Goal: Find specific page/section: Find specific page/section

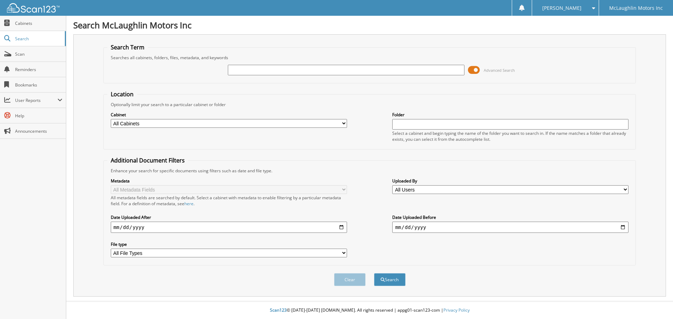
click at [236, 69] on input "text" at bounding box center [346, 70] width 236 height 11
type input "2515880"
click at [374, 273] on button "Search" at bounding box center [390, 279] width 32 height 13
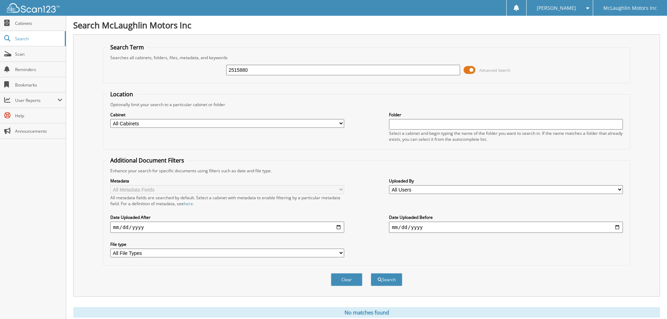
click at [341, 124] on select "All Cabinets AUDIO UNITS BODY SHOP INVOICES PARTS INVOICES SERVICE RO WE OWE" at bounding box center [227, 123] width 234 height 9
select select "9139"
click at [110, 119] on select "All Cabinets AUDIO UNITS BODY SHOP INVOICES PARTS INVOICES SERVICE RO WE OWE" at bounding box center [227, 123] width 234 height 9
drag, startPoint x: 359, startPoint y: 142, endPoint x: 357, endPoint y: 150, distance: 8.8
click at [360, 144] on div "Cabinet All Cabinets AUDIO UNITS BODY SHOP INVOICES PARTS INVOICES SERVICE RO" at bounding box center [367, 127] width 520 height 38
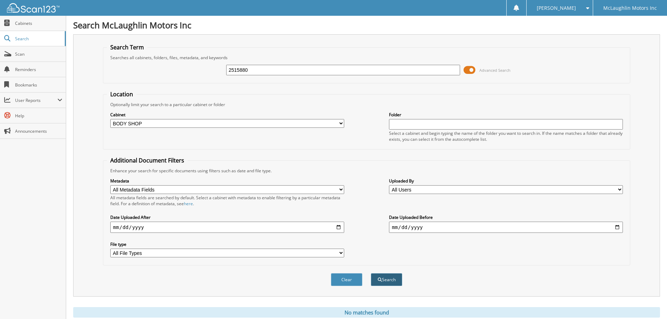
click at [387, 281] on button "Search" at bounding box center [387, 279] width 32 height 13
click at [22, 38] on span "Search" at bounding box center [38, 39] width 46 height 6
click at [24, 25] on span "Cabinets" at bounding box center [38, 23] width 47 height 6
